Goal: Information Seeking & Learning: Check status

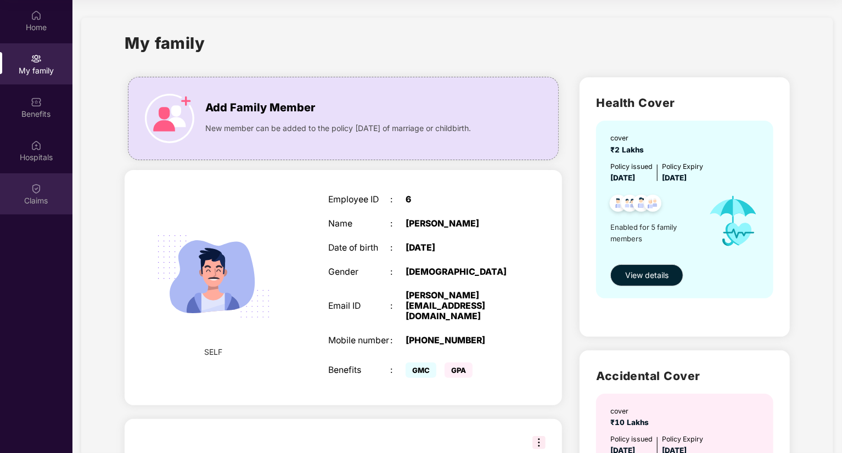
click at [42, 200] on div "Claims" at bounding box center [36, 200] width 72 height 11
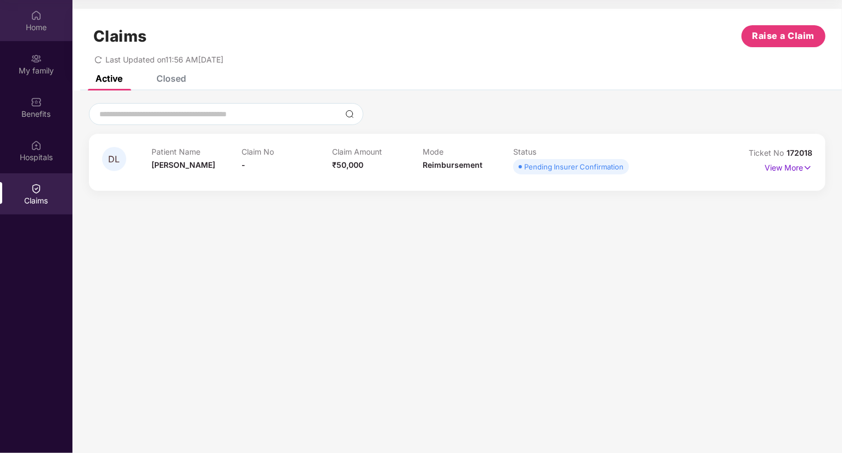
click at [35, 28] on div "Home" at bounding box center [36, 27] width 72 height 11
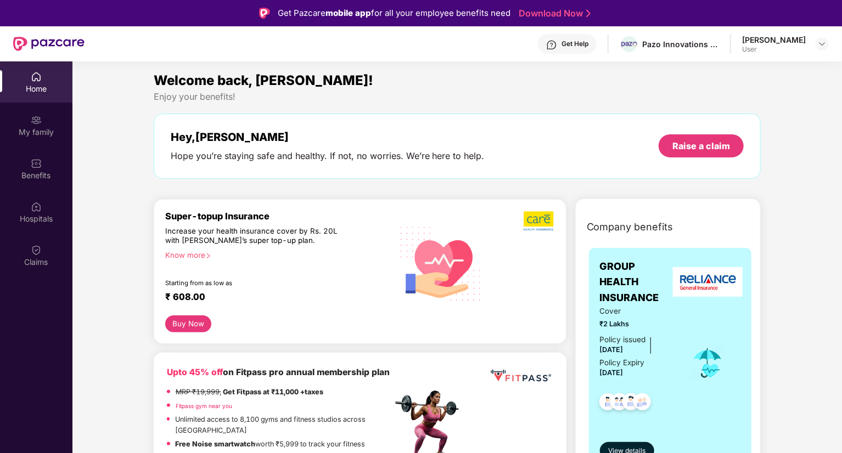
click at [588, 41] on div "Get Help" at bounding box center [574, 44] width 27 height 9
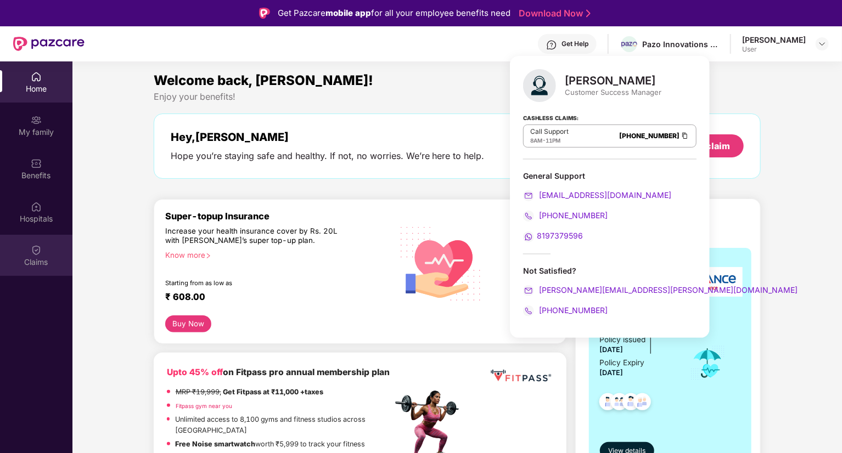
click at [46, 264] on div "Claims" at bounding box center [36, 262] width 72 height 11
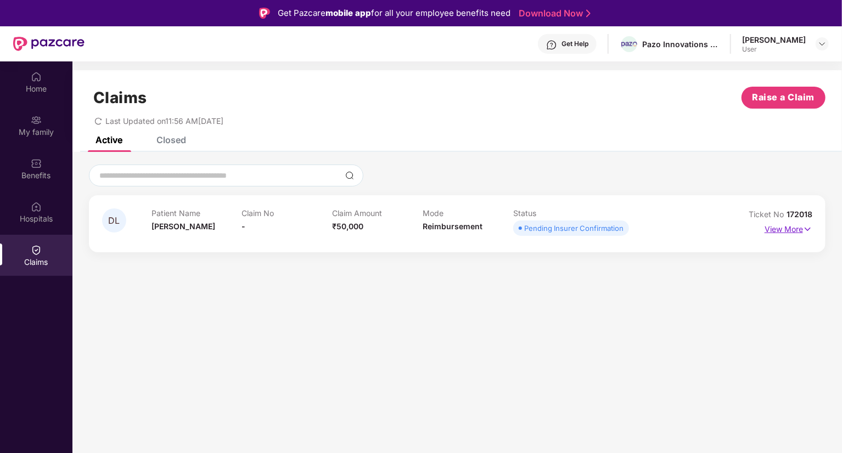
click at [805, 228] on img at bounding box center [807, 229] width 9 height 12
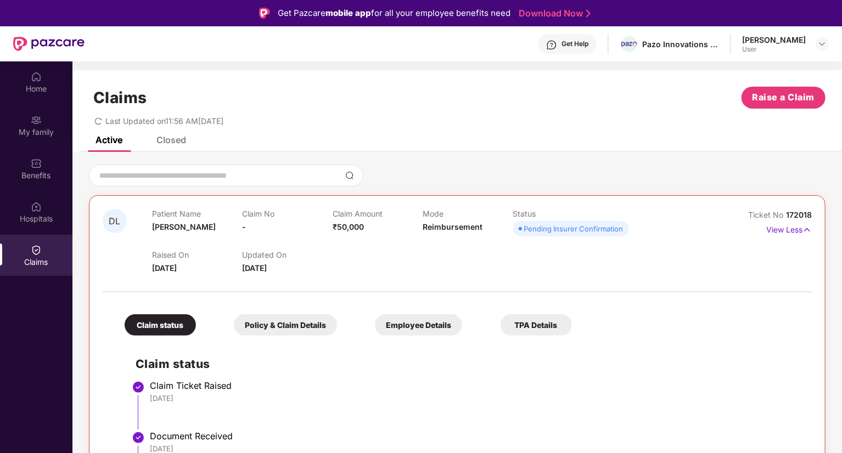
click at [804, 47] on div "User" at bounding box center [774, 49] width 64 height 9
click at [816, 43] on div at bounding box center [821, 43] width 13 height 13
click at [588, 42] on div "Get Help" at bounding box center [574, 44] width 27 height 9
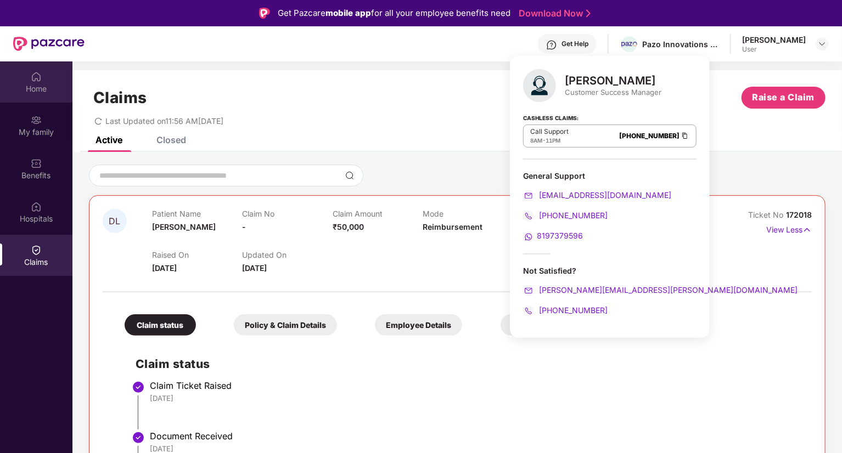
click at [46, 90] on div "Home" at bounding box center [36, 88] width 72 height 11
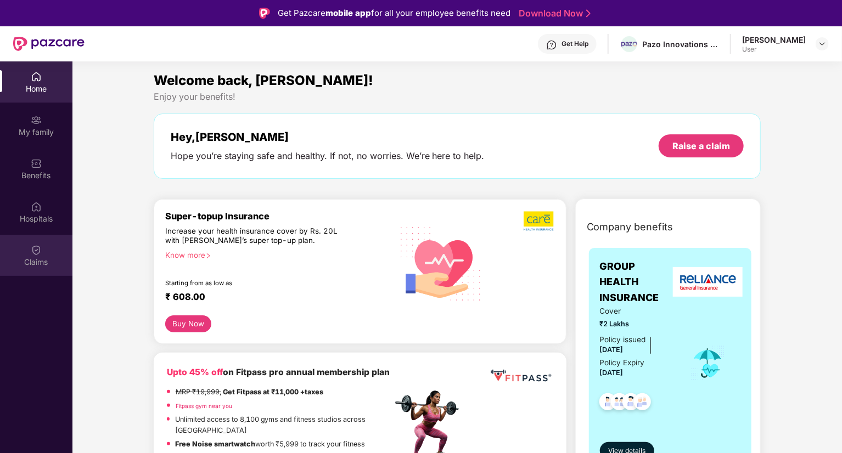
scroll to position [274, 0]
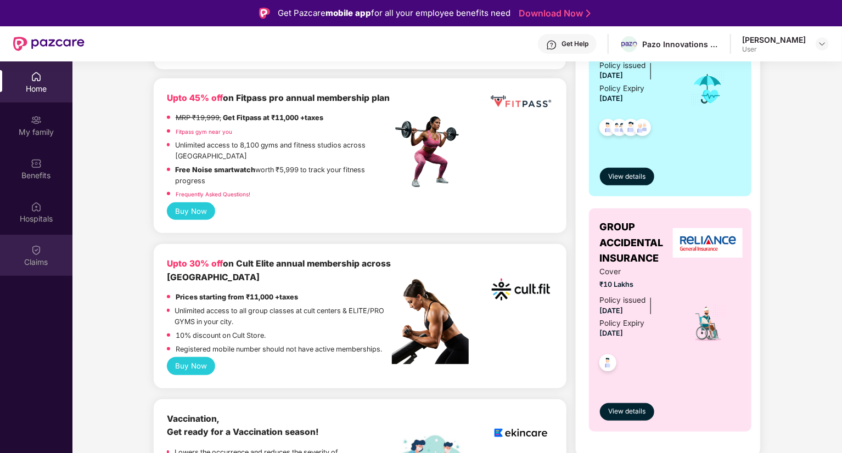
click at [42, 255] on div "Claims" at bounding box center [36, 255] width 72 height 41
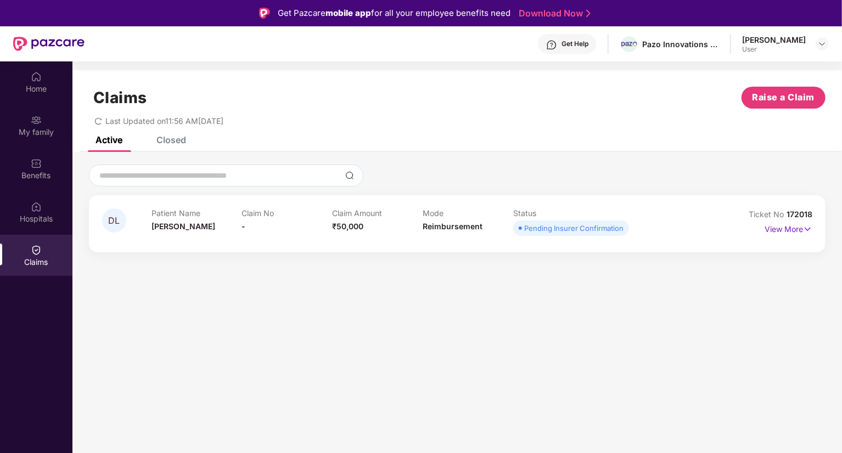
scroll to position [61, 0]
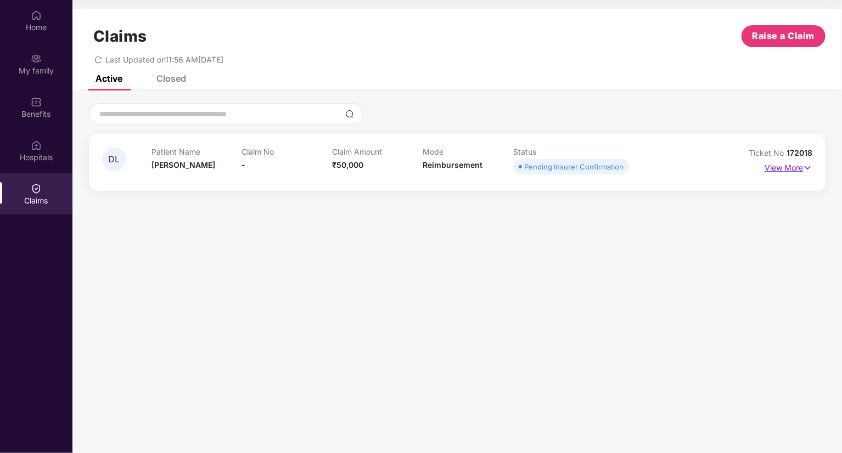
click at [773, 167] on p "View More" at bounding box center [788, 166] width 48 height 15
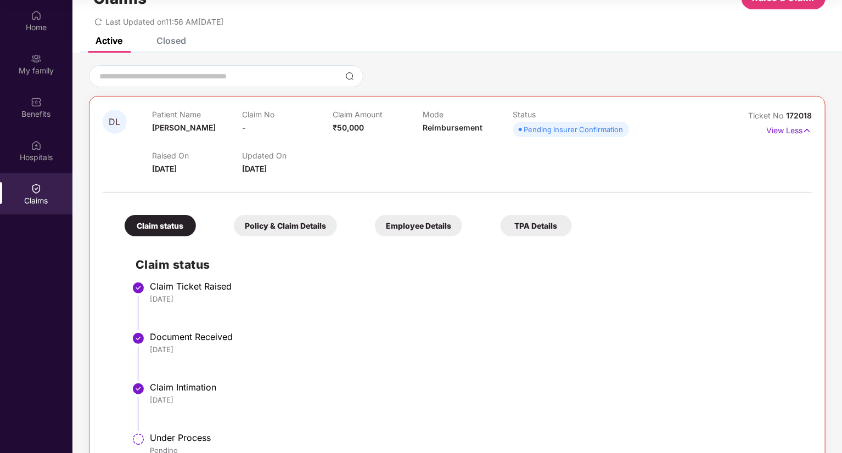
scroll to position [72, 0]
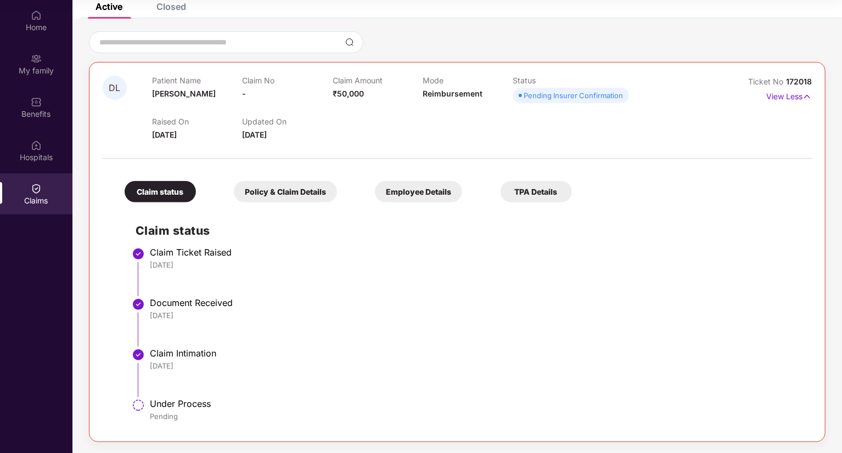
click at [297, 193] on div "Policy & Claim Details" at bounding box center [285, 191] width 103 height 21
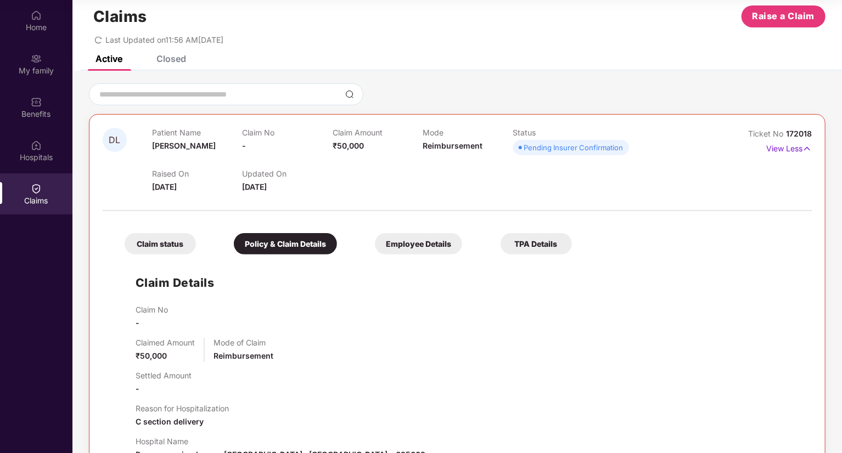
scroll to position [3, 0]
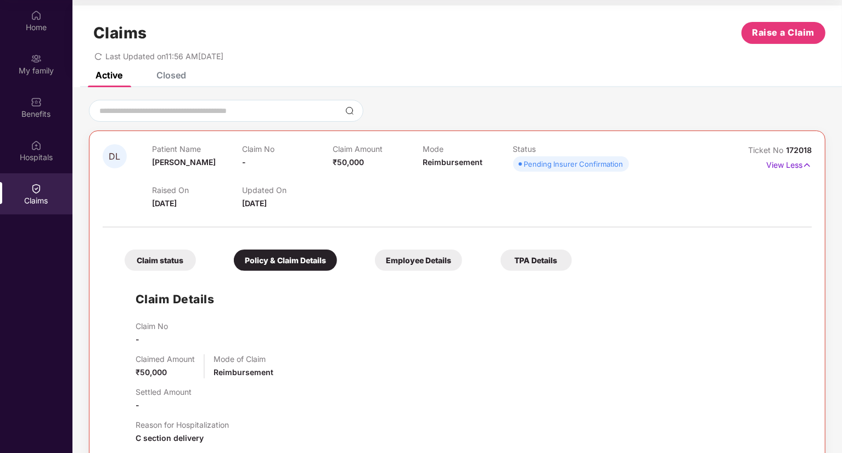
click at [164, 269] on div "Claim status" at bounding box center [160, 260] width 71 height 21
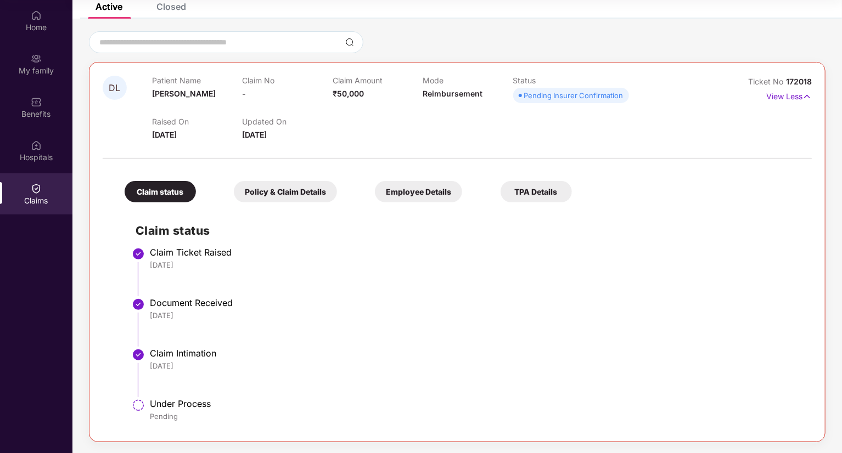
scroll to position [0, 0]
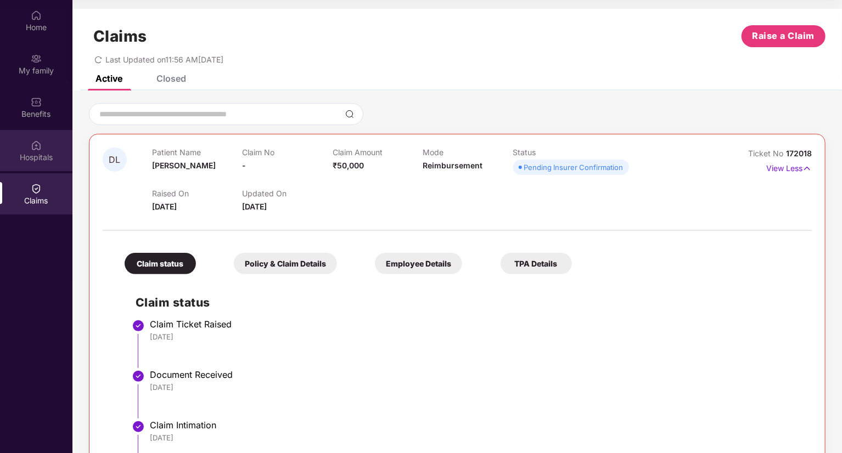
click at [37, 150] on img at bounding box center [36, 145] width 11 height 11
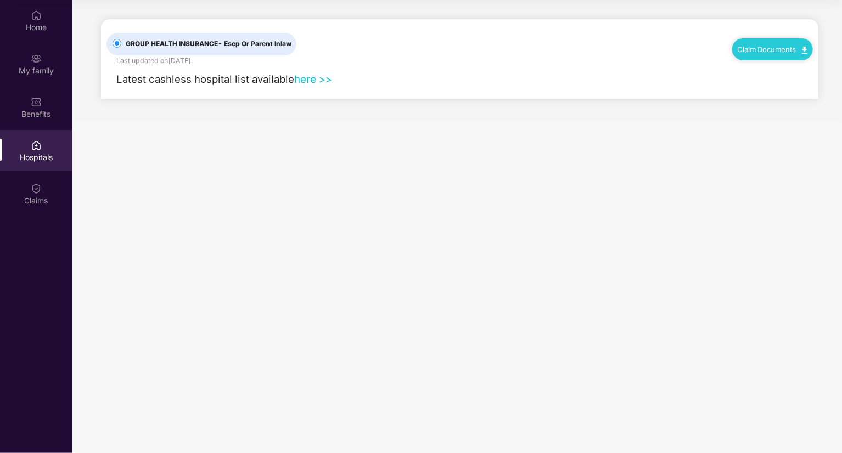
click at [308, 80] on link "here >>" at bounding box center [313, 79] width 38 height 12
click at [57, 19] on div "Home" at bounding box center [36, 20] width 72 height 41
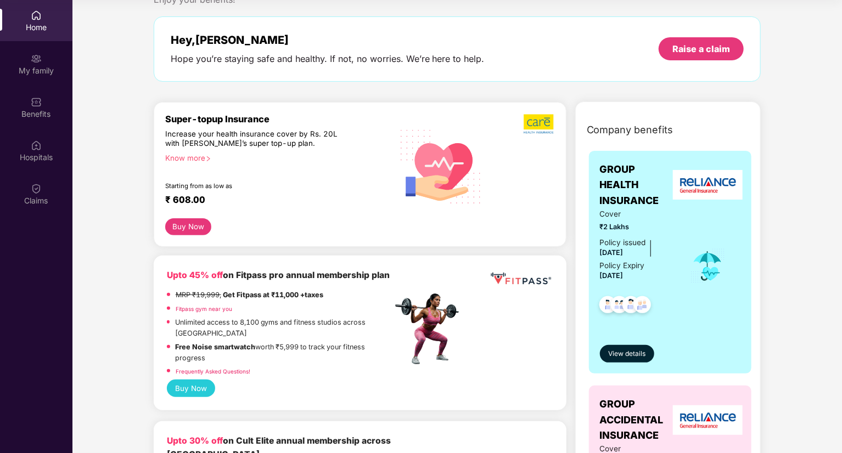
scroll to position [55, 0]
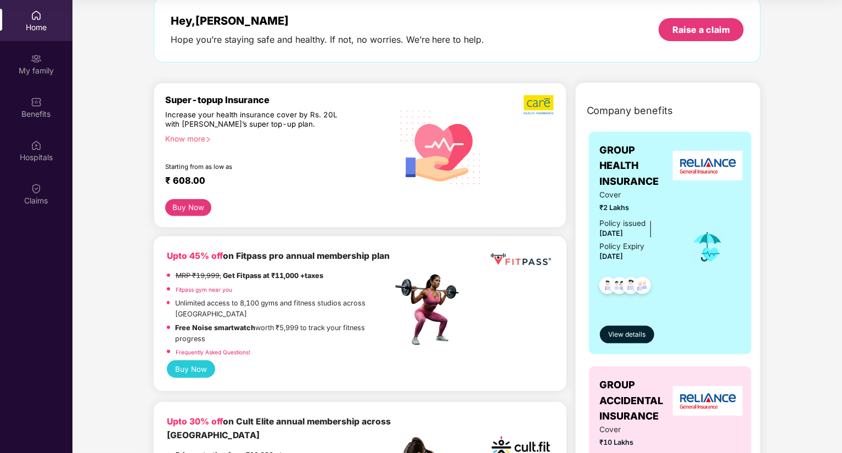
click at [190, 141] on div "Know more" at bounding box center [275, 138] width 221 height 8
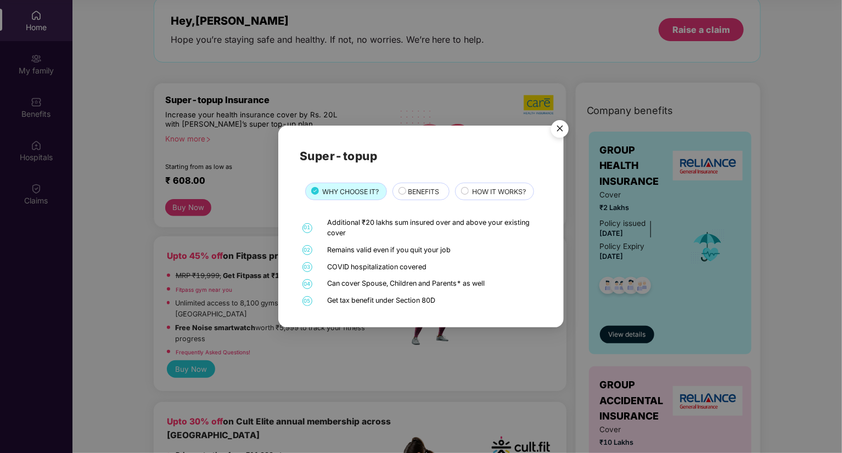
click at [413, 188] on span "BENEFITS" at bounding box center [423, 192] width 31 height 10
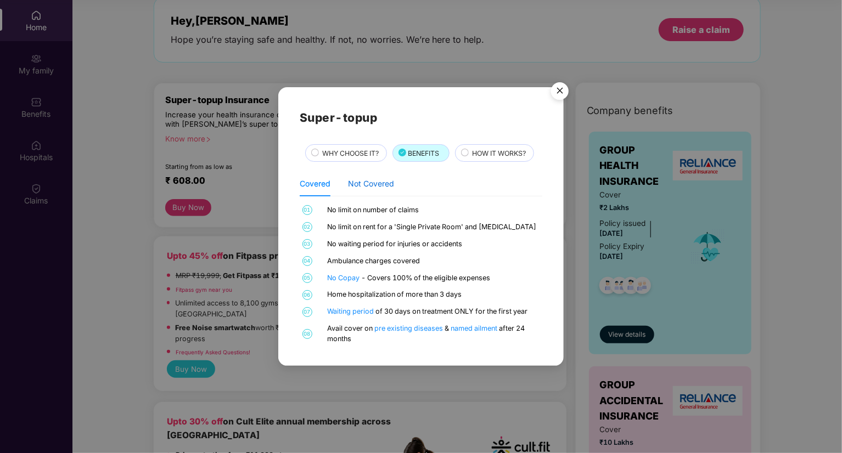
click at [384, 185] on div "Not Covered" at bounding box center [371, 184] width 46 height 12
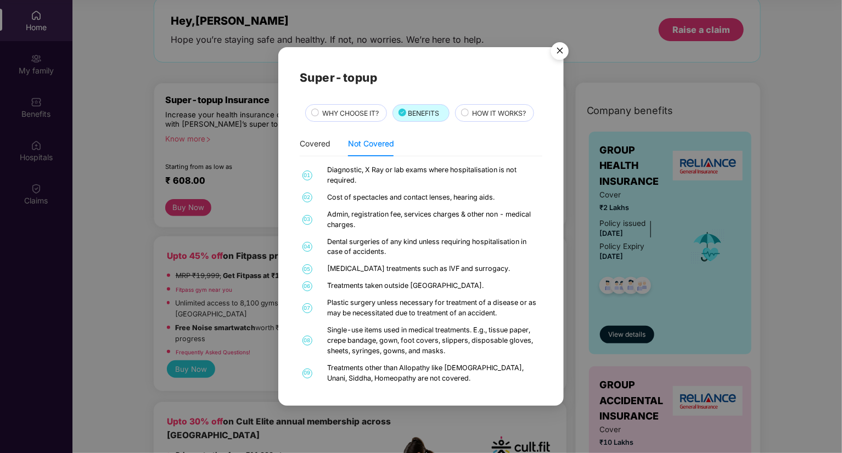
scroll to position [16, 0]
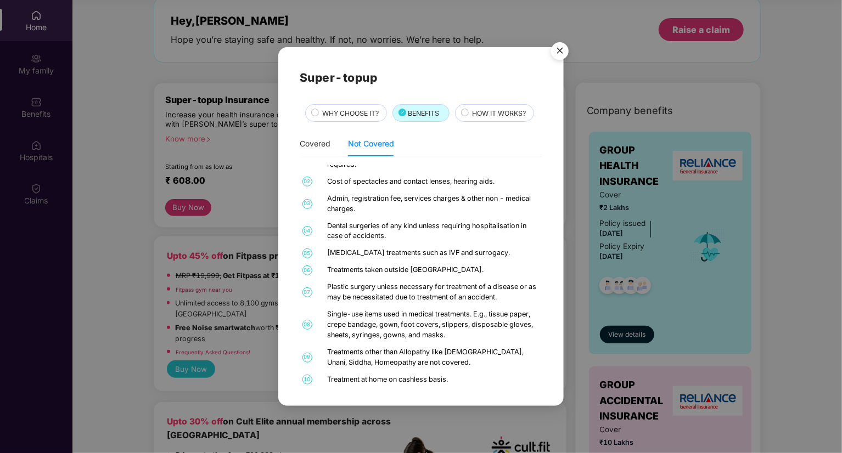
click at [489, 112] on span "HOW IT WORKS?" at bounding box center [499, 113] width 54 height 10
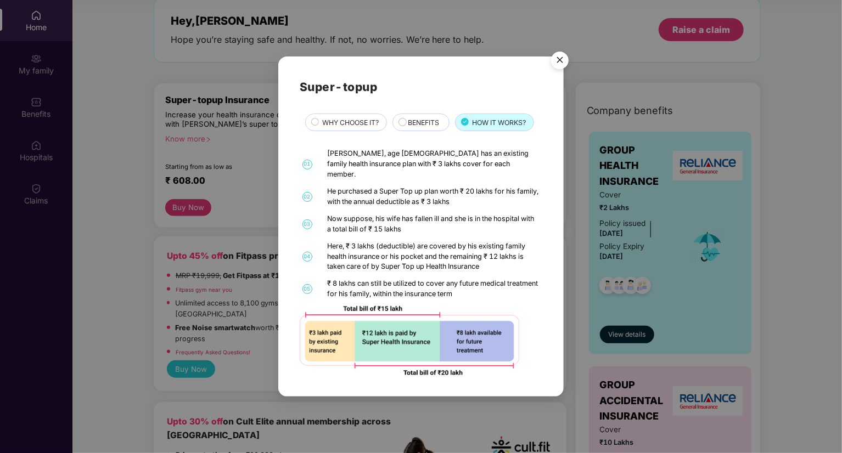
click at [561, 66] on img "Close" at bounding box center [559, 62] width 31 height 31
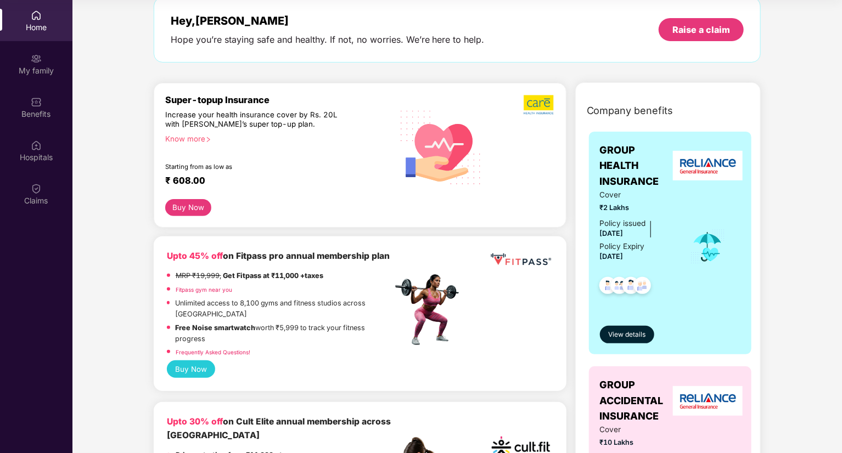
scroll to position [0, 0]
